Goal: Transaction & Acquisition: Purchase product/service

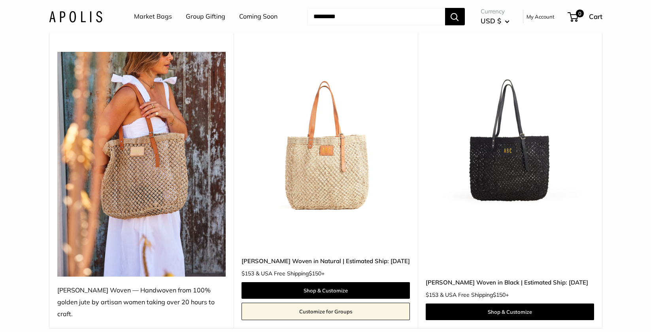
scroll to position [91, 0]
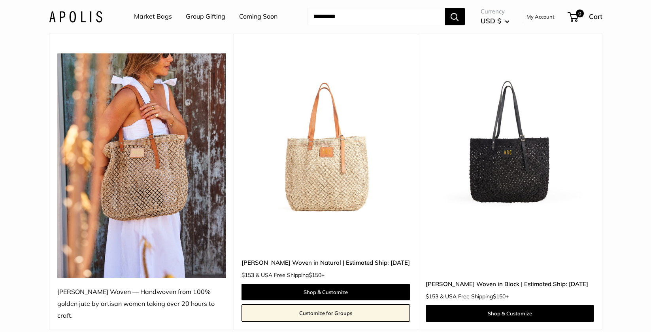
click at [0, 0] on img at bounding box center [0, 0] width 0 height 0
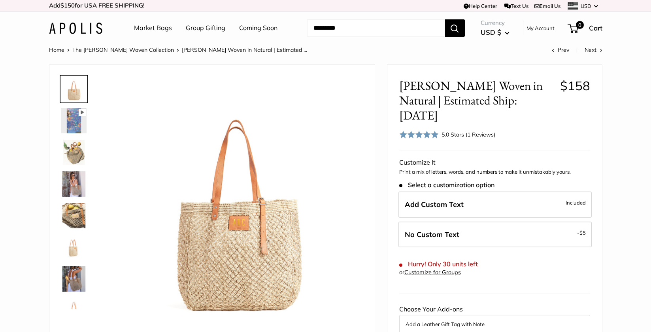
click at [71, 131] on img at bounding box center [73, 120] width 25 height 25
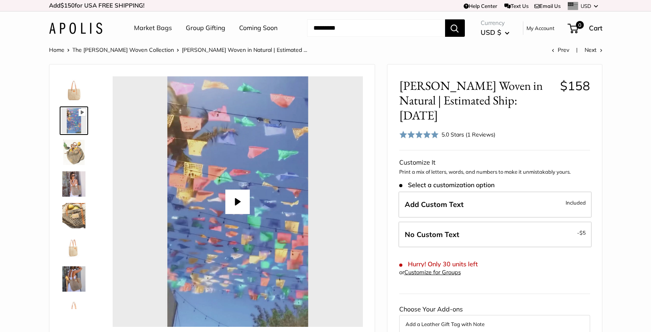
type input "*"
click at [73, 223] on img at bounding box center [73, 215] width 25 height 25
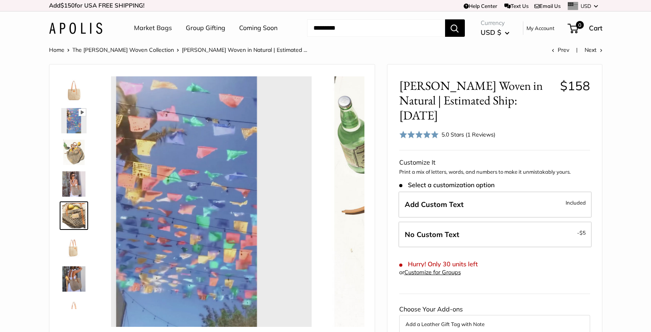
scroll to position [25, 0]
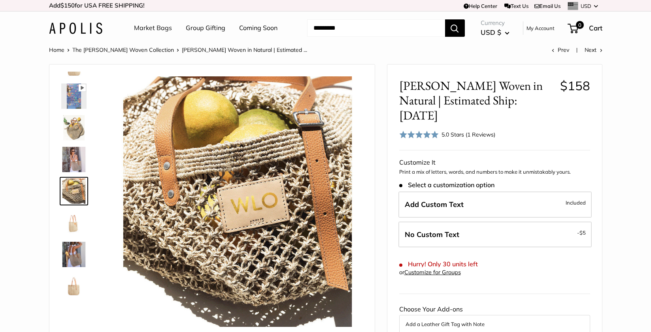
click at [75, 225] on img at bounding box center [73, 222] width 25 height 25
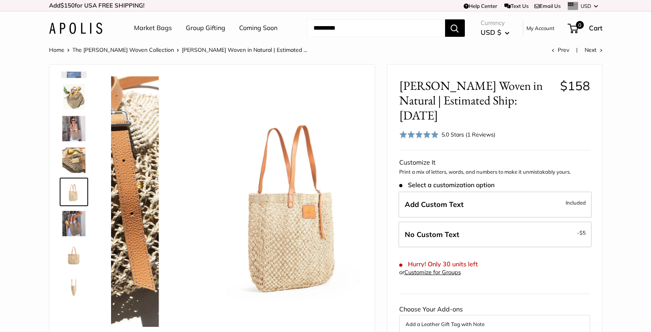
scroll to position [56, 0]
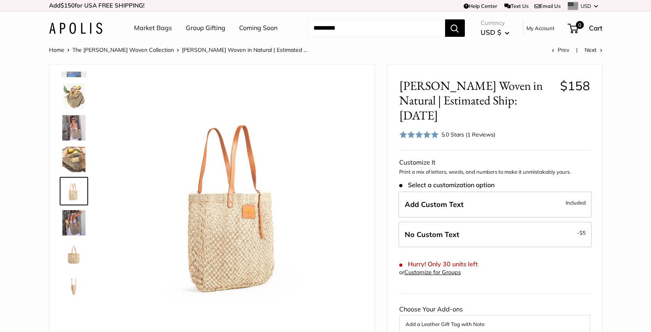
click at [75, 230] on img at bounding box center [73, 222] width 25 height 25
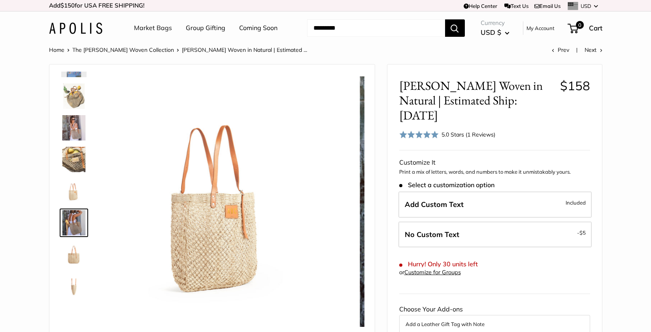
scroll to position [88, 0]
